Goal: Use online tool/utility: Utilize a website feature to perform a specific function

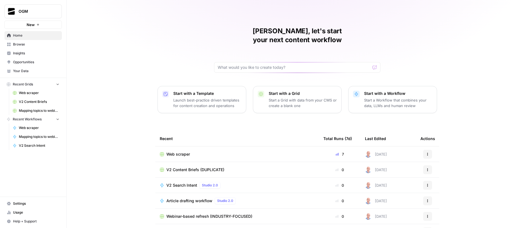
click at [178, 151] on span "Web scraper" at bounding box center [178, 154] width 24 height 6
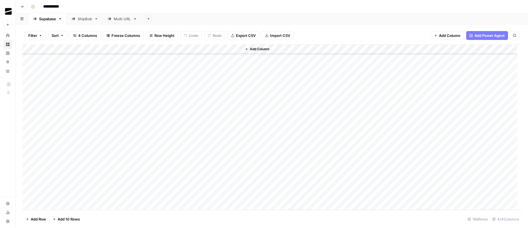
scroll to position [740, 0]
click at [120, 20] on div "Multi-URL" at bounding box center [122, 19] width 17 height 6
click at [180, 148] on div "Add Column" at bounding box center [271, 126] width 499 height 165
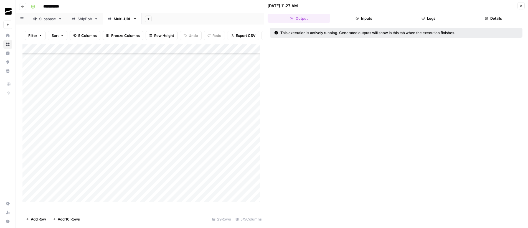
click at [435, 20] on button "Logs" at bounding box center [428, 18] width 63 height 9
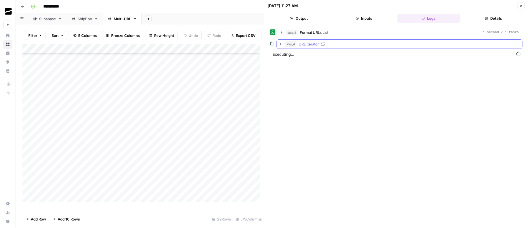
click at [284, 46] on button "step_4 URL Iterator" at bounding box center [399, 44] width 245 height 9
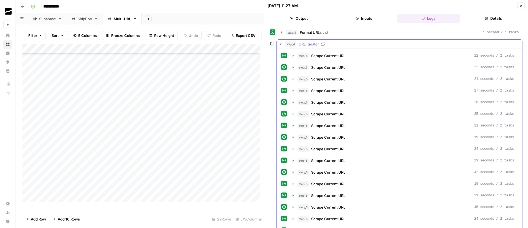
click at [280, 43] on icon "button" at bounding box center [280, 44] width 4 height 4
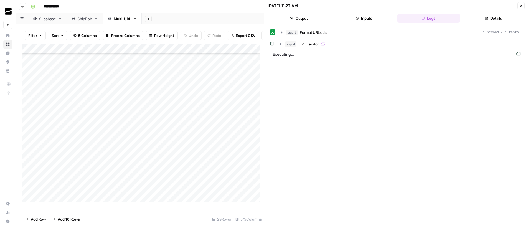
click at [521, 5] on icon "button" at bounding box center [521, 6] width 2 height 2
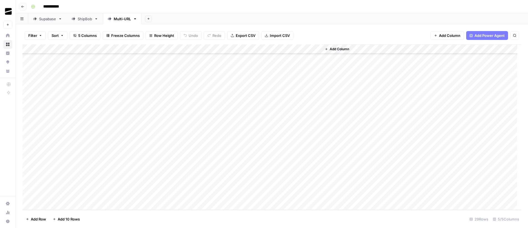
click at [269, 15] on div "Add Sheet" at bounding box center [335, 18] width 386 height 11
click at [284, 16] on div "Add Sheet" at bounding box center [335, 18] width 386 height 11
click at [272, 18] on div "Add Sheet" at bounding box center [335, 18] width 386 height 11
